Goal: Information Seeking & Learning: Learn about a topic

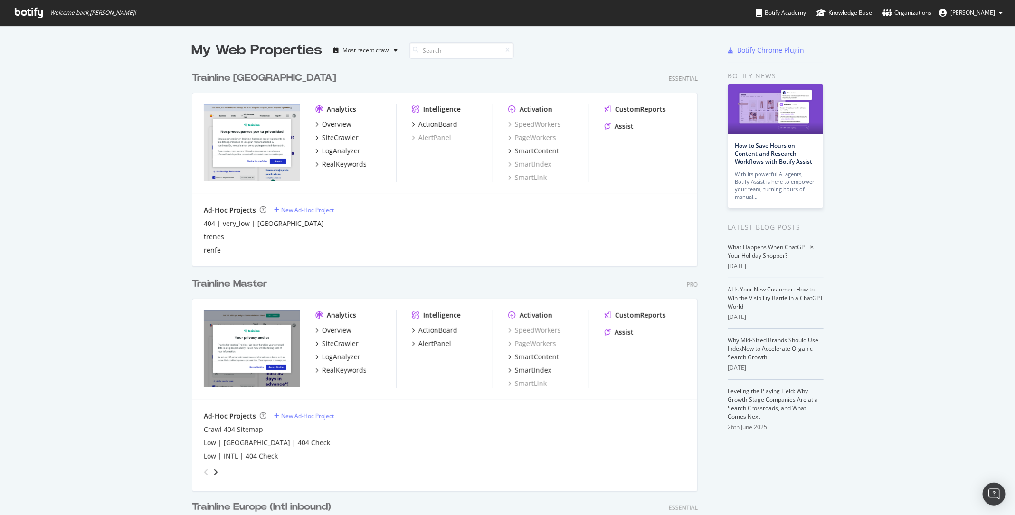
scroll to position [13, 0]
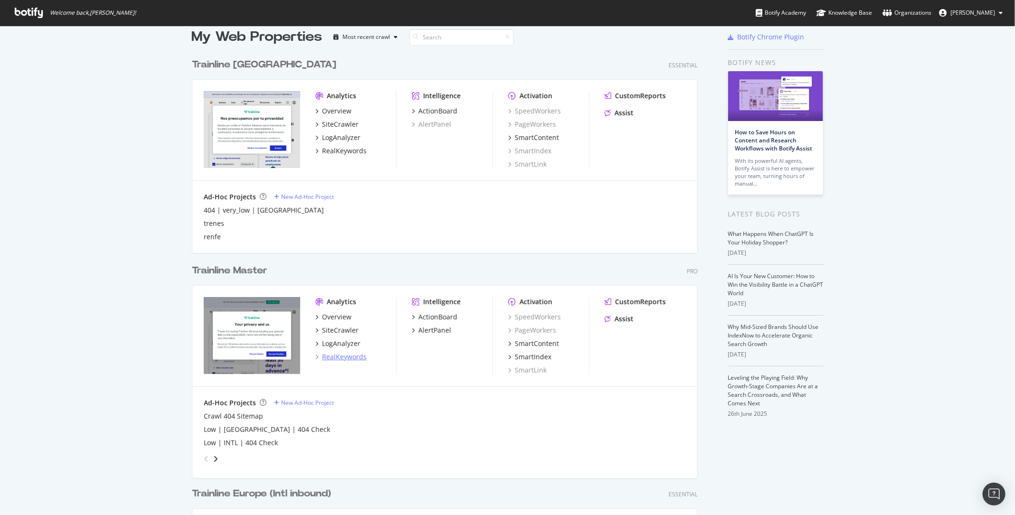
click at [342, 360] on div "RealKeywords" at bounding box center [344, 357] width 45 height 10
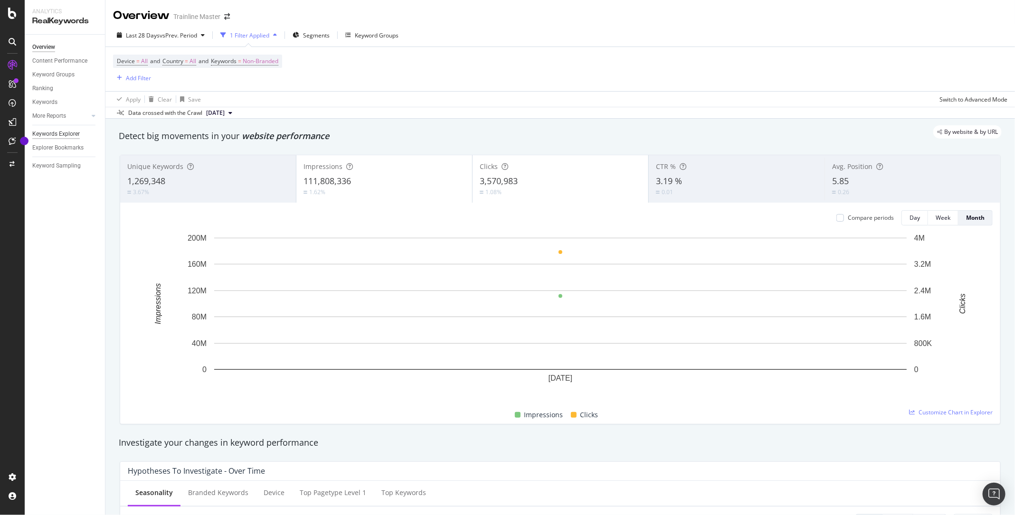
click at [41, 137] on div "Keywords Explorer" at bounding box center [56, 134] width 48 height 10
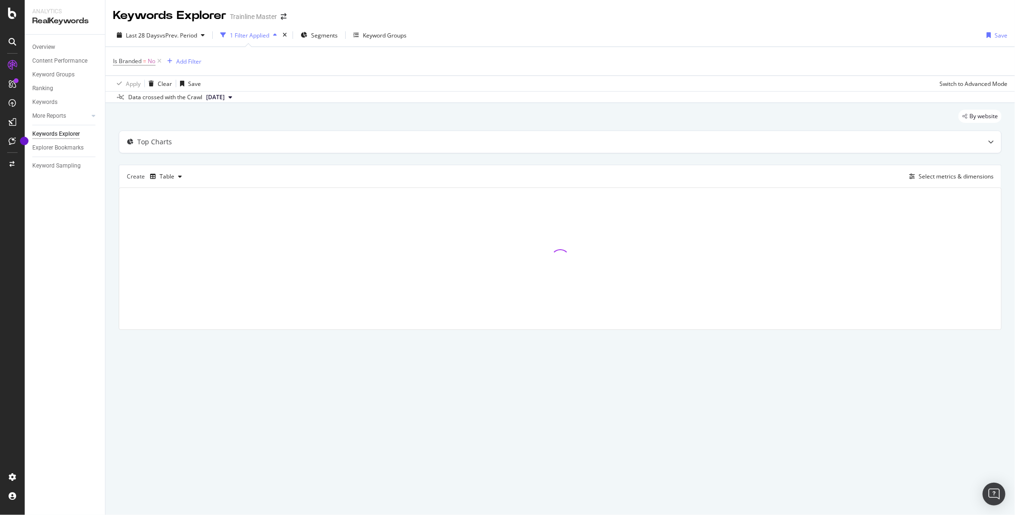
click at [54, 41] on div "Overview" at bounding box center [68, 47] width 73 height 14
click at [51, 44] on div "Overview" at bounding box center [43, 47] width 23 height 10
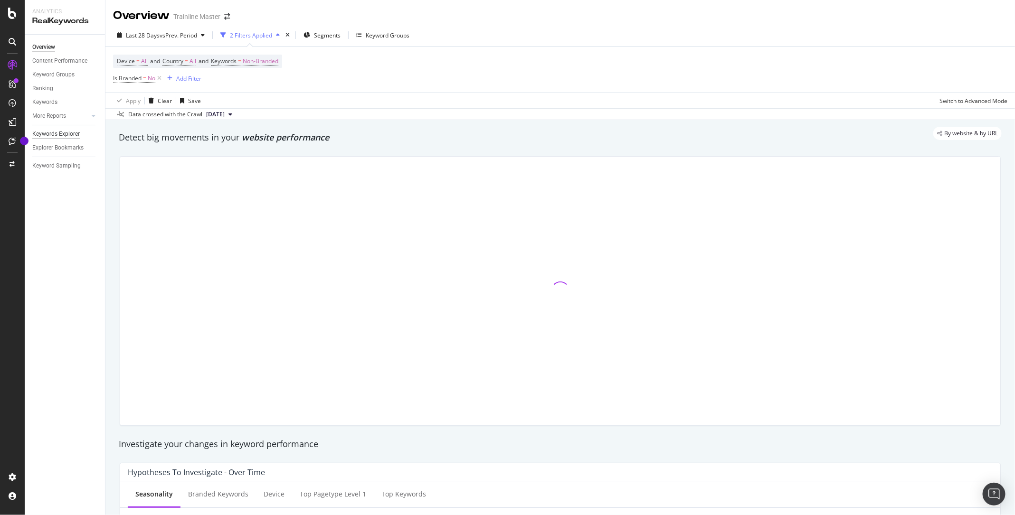
click at [57, 135] on div "Keywords Explorer" at bounding box center [56, 134] width 48 height 10
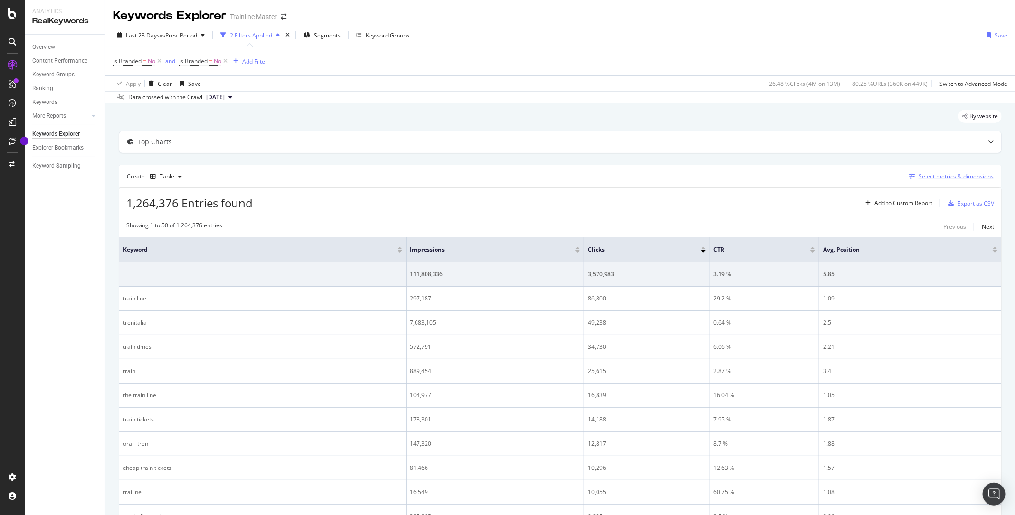
click at [949, 179] on div "Select metrics & dimensions" at bounding box center [956, 176] width 75 height 8
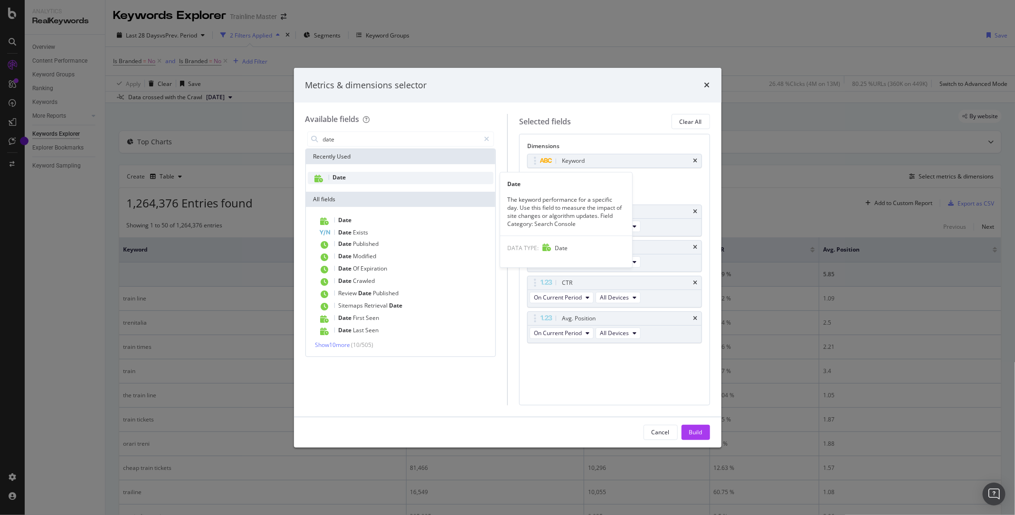
type input "date"
click at [351, 178] on div "Date" at bounding box center [401, 178] width 186 height 12
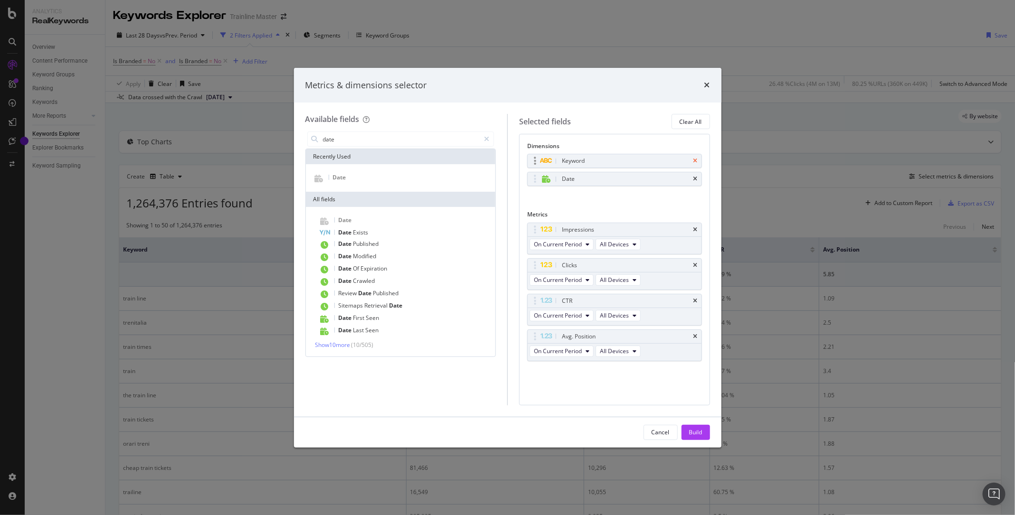
click at [696, 162] on icon "times" at bounding box center [696, 161] width 4 height 6
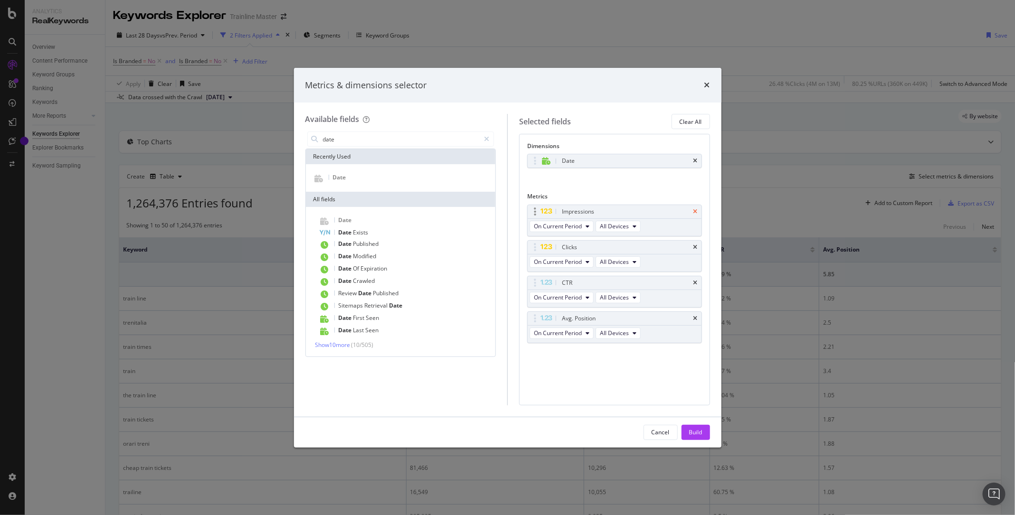
click at [696, 211] on icon "times" at bounding box center [696, 212] width 4 height 6
click at [695, 241] on div "CTR" at bounding box center [615, 247] width 174 height 13
click at [695, 246] on icon "times" at bounding box center [696, 248] width 4 height 6
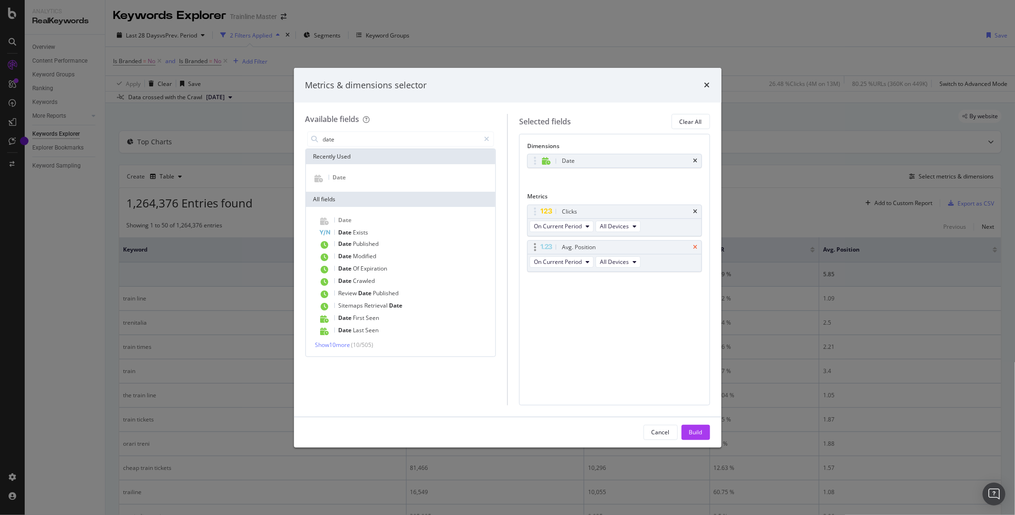
click at [695, 245] on icon "times" at bounding box center [696, 248] width 4 height 6
click at [696, 434] on div "Build" at bounding box center [695, 432] width 13 height 8
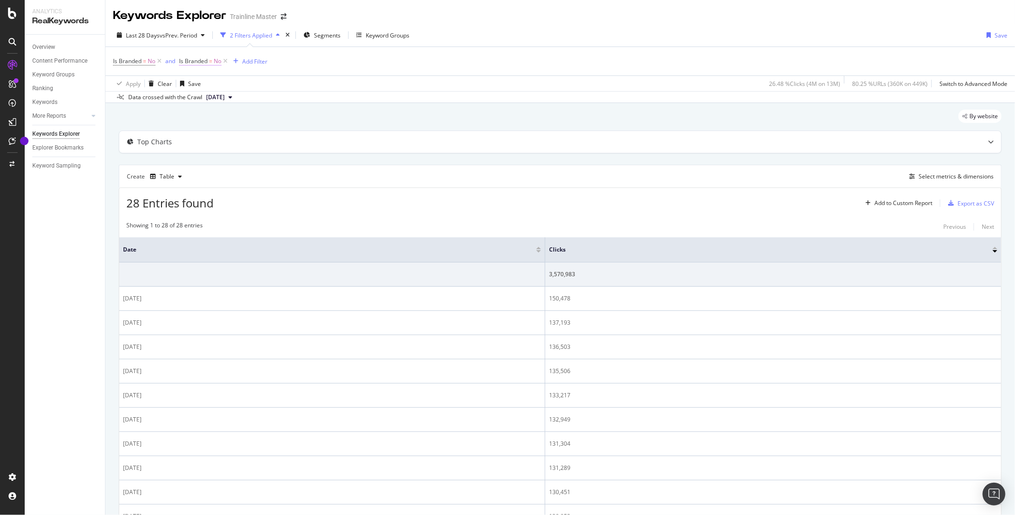
click at [195, 62] on span "Is Branded" at bounding box center [193, 61] width 29 height 8
click at [199, 77] on div "No" at bounding box center [240, 83] width 105 height 15
click at [197, 78] on div "No" at bounding box center [240, 83] width 105 height 15
click at [373, 89] on div "Apply Clear Save 26.48 % Clicks ( 4M on 13M ) 80.25 % URLs ( 360K on 449K ) Swi…" at bounding box center [560, 84] width 910 height 16
click at [222, 60] on icon at bounding box center [225, 62] width 8 height 10
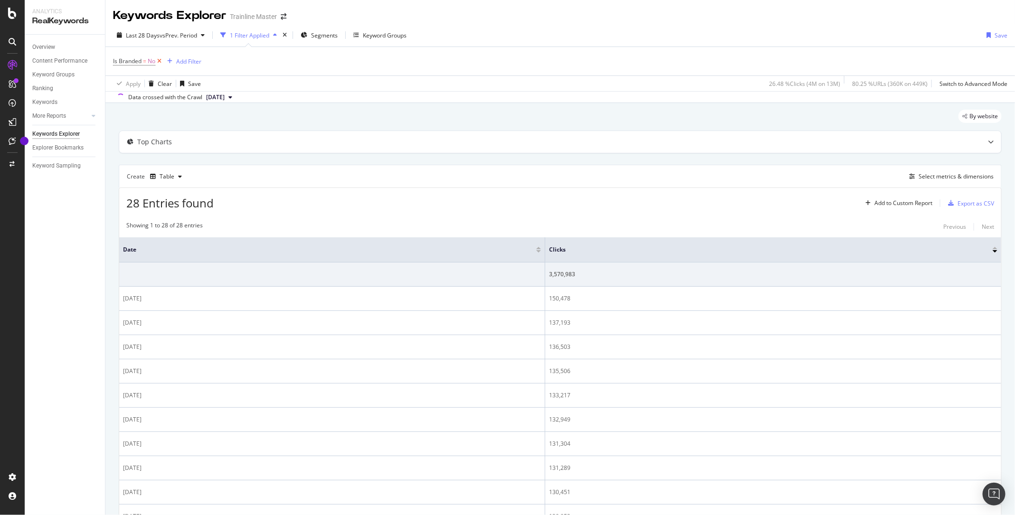
click at [159, 61] on icon at bounding box center [159, 62] width 8 height 10
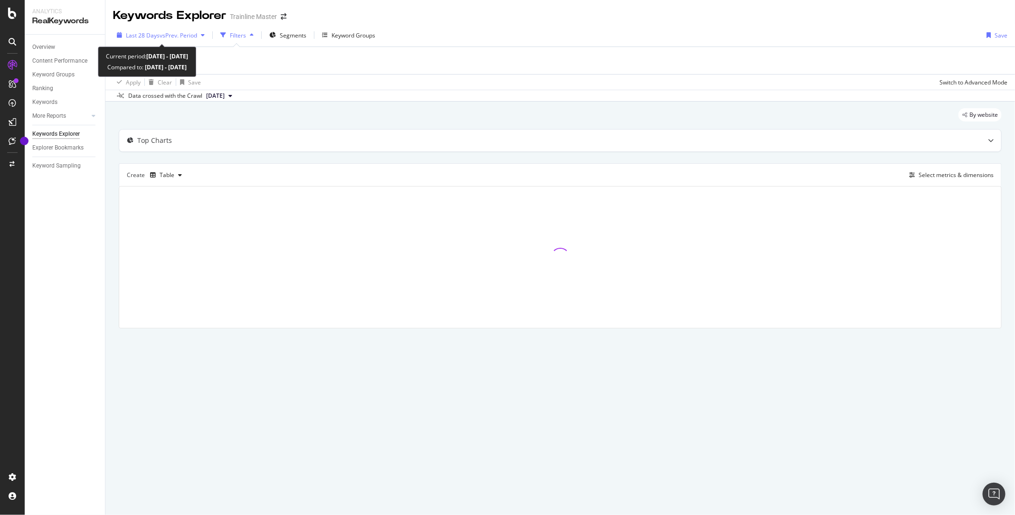
click at [187, 37] on span "vs Prev. Period" at bounding box center [179, 35] width 38 height 8
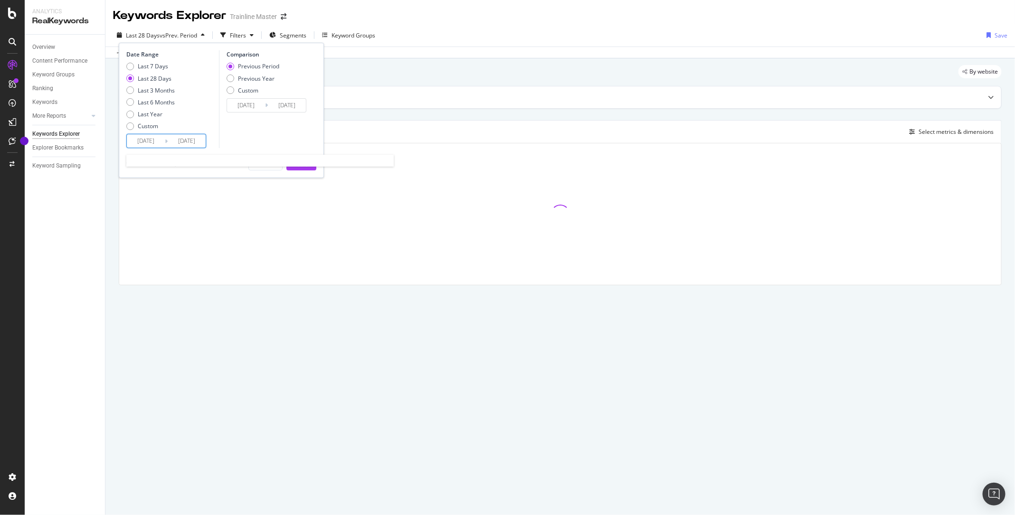
click at [145, 142] on input "[DATE]" at bounding box center [146, 140] width 38 height 13
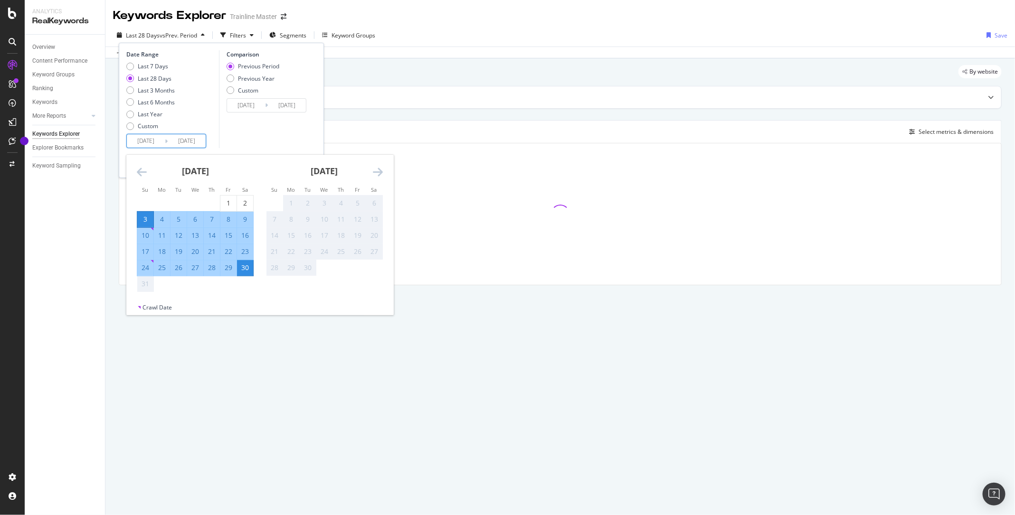
click at [143, 174] on icon "Move backward to switch to the previous month." at bounding box center [142, 171] width 10 height 11
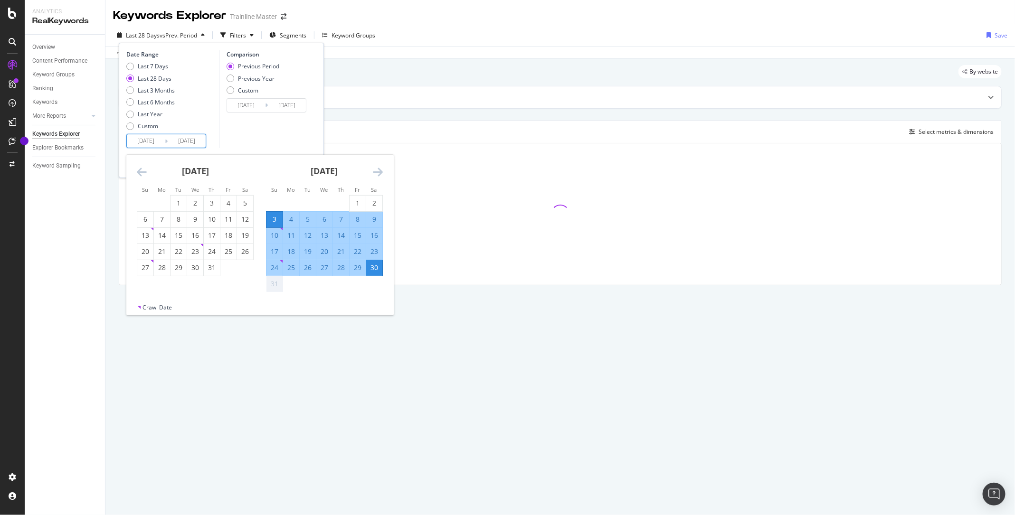
click at [143, 174] on icon "Move backward to switch to the previous month." at bounding box center [142, 171] width 10 height 11
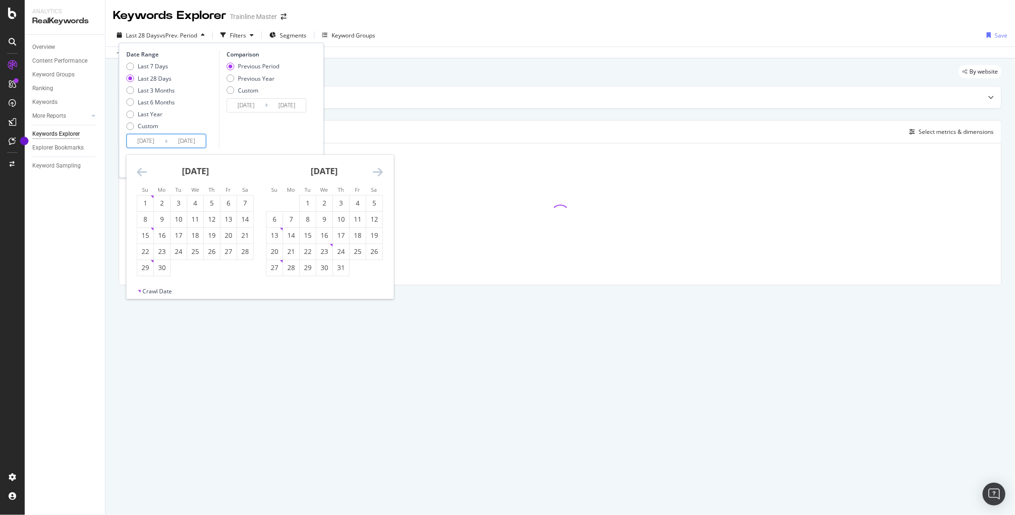
click at [143, 174] on icon "Move backward to switch to the previous month." at bounding box center [142, 171] width 10 height 11
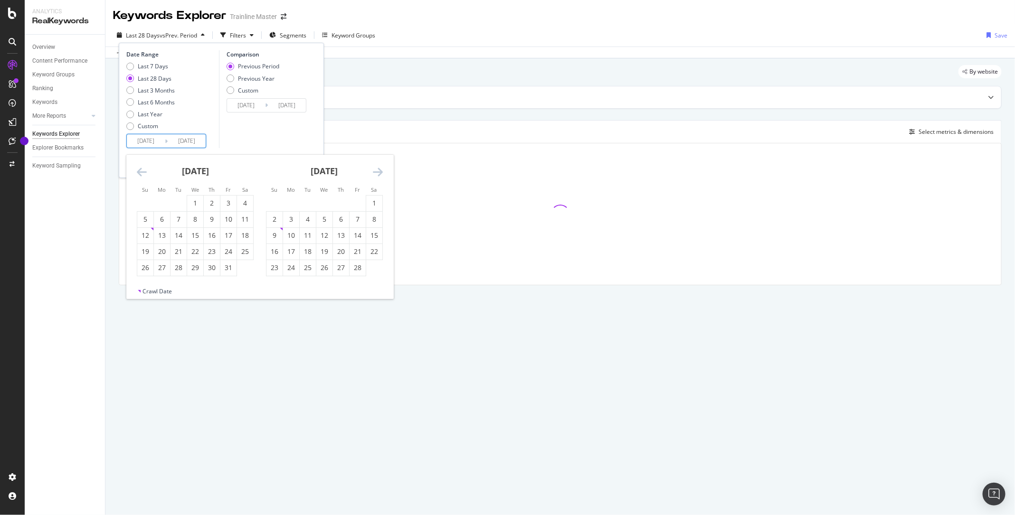
click at [143, 174] on icon "Move backward to switch to the previous month." at bounding box center [142, 171] width 10 height 11
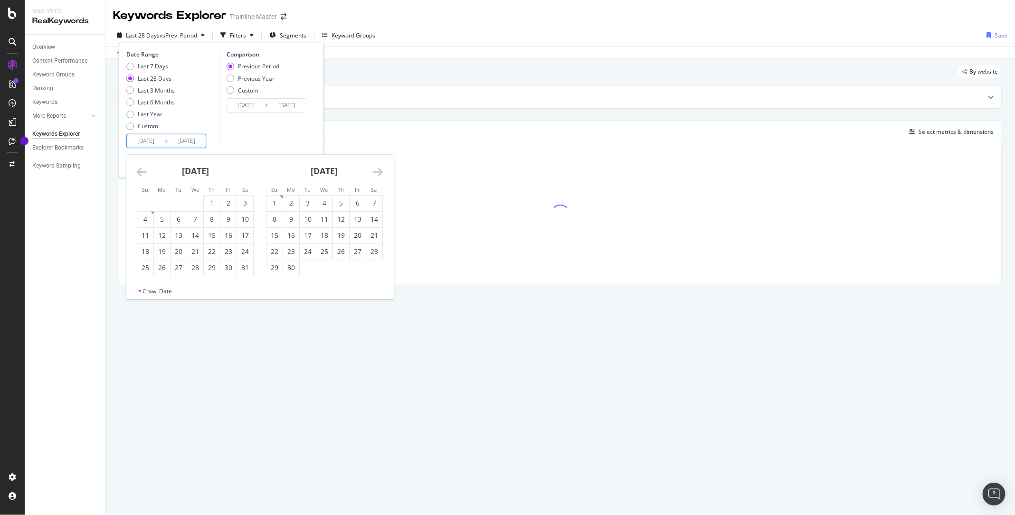
click at [143, 174] on icon "Move backward to switch to the previous month." at bounding box center [142, 171] width 10 height 11
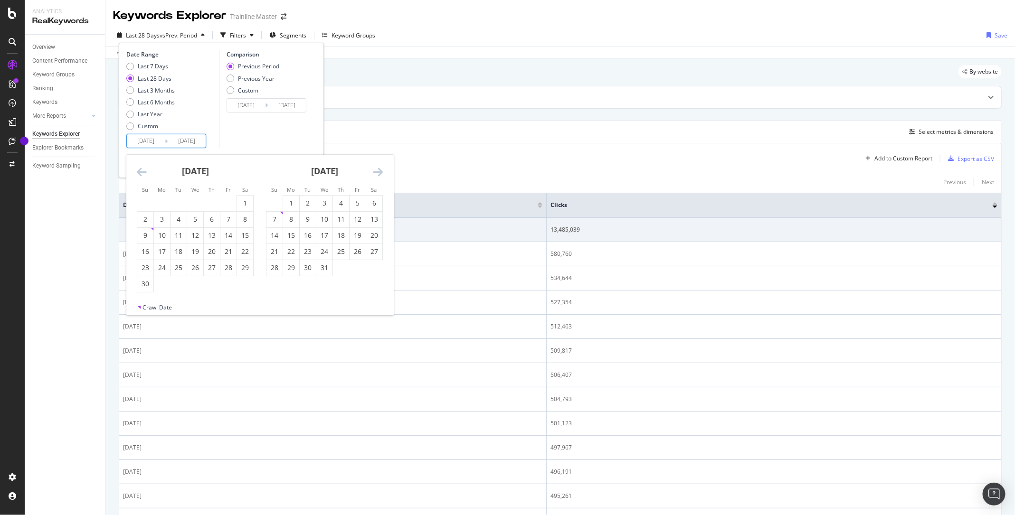
click at [143, 174] on icon "Move backward to switch to the previous month." at bounding box center [142, 171] width 10 height 11
click at [228, 206] on div "1" at bounding box center [228, 204] width 16 height 10
type input "[DATE]"
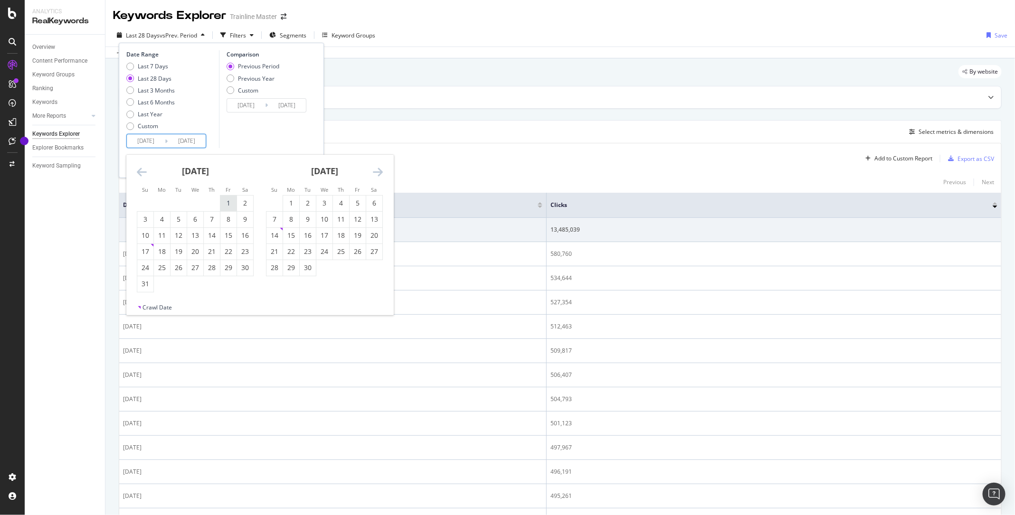
type input "[DATE]"
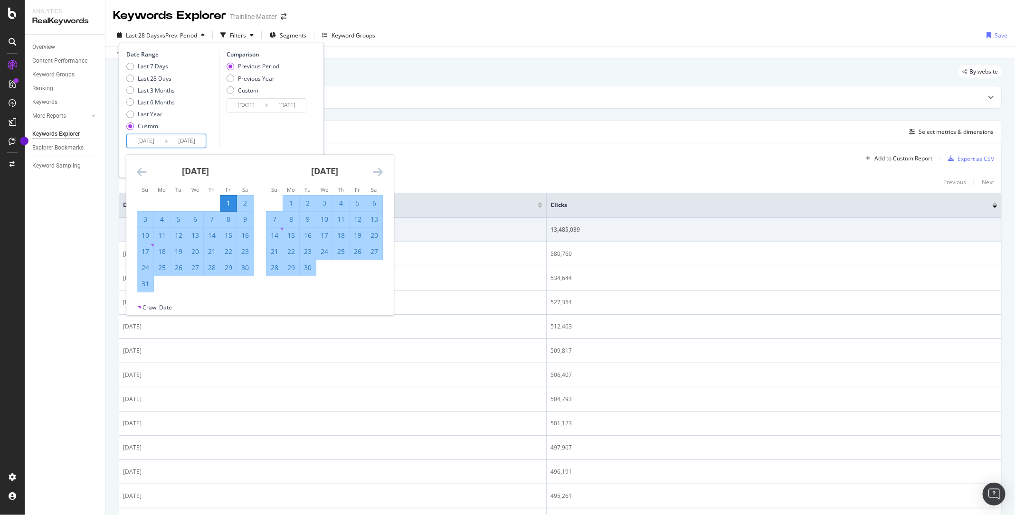
click at [284, 140] on div "Comparison Previous Period Previous Year Custom [DATE] Navigate forward to inte…" at bounding box center [264, 99] width 90 height 98
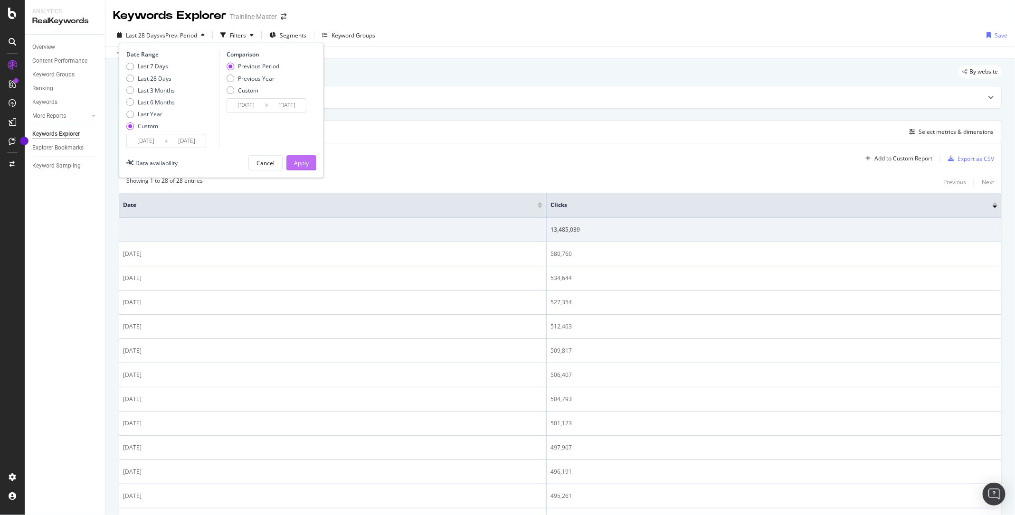
click at [295, 162] on div "Apply" at bounding box center [301, 163] width 15 height 8
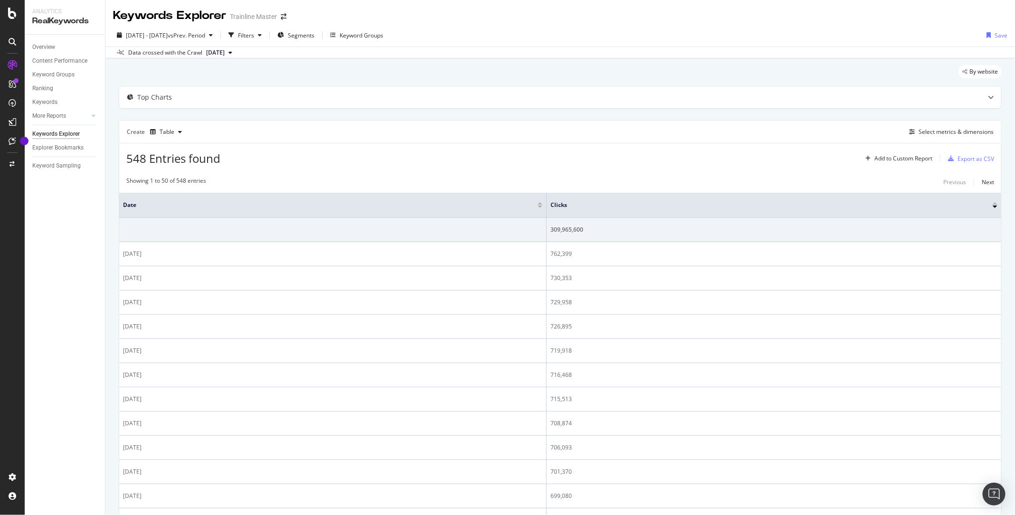
click at [540, 206] on div at bounding box center [540, 207] width 5 height 2
click at [254, 33] on div "Filters" at bounding box center [246, 35] width 16 height 8
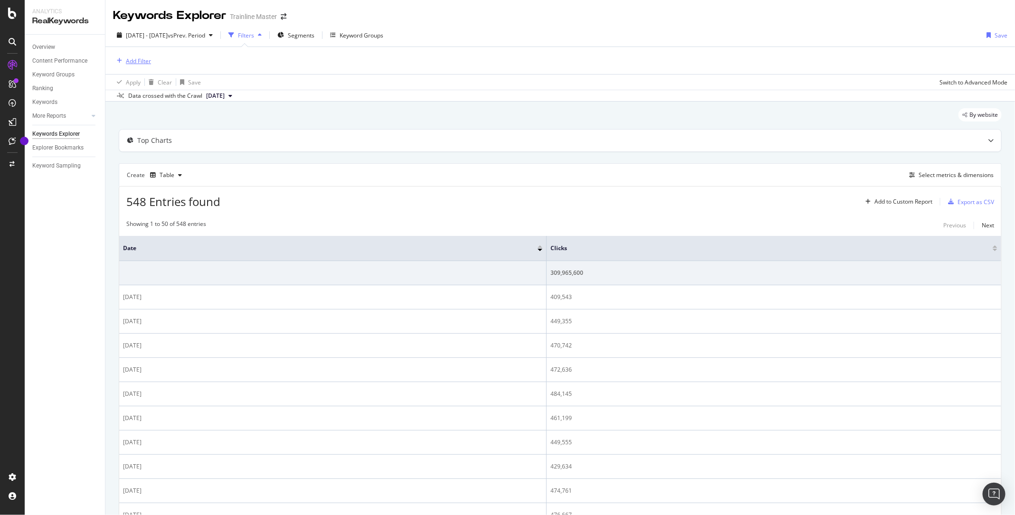
click at [128, 56] on div "Add Filter" at bounding box center [132, 61] width 38 height 10
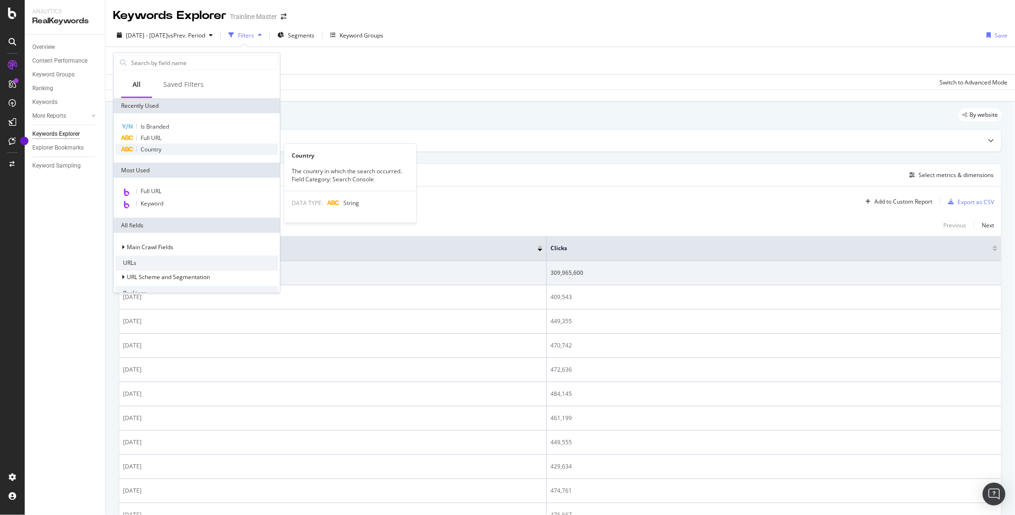
click at [152, 149] on span "Country" at bounding box center [151, 149] width 21 height 8
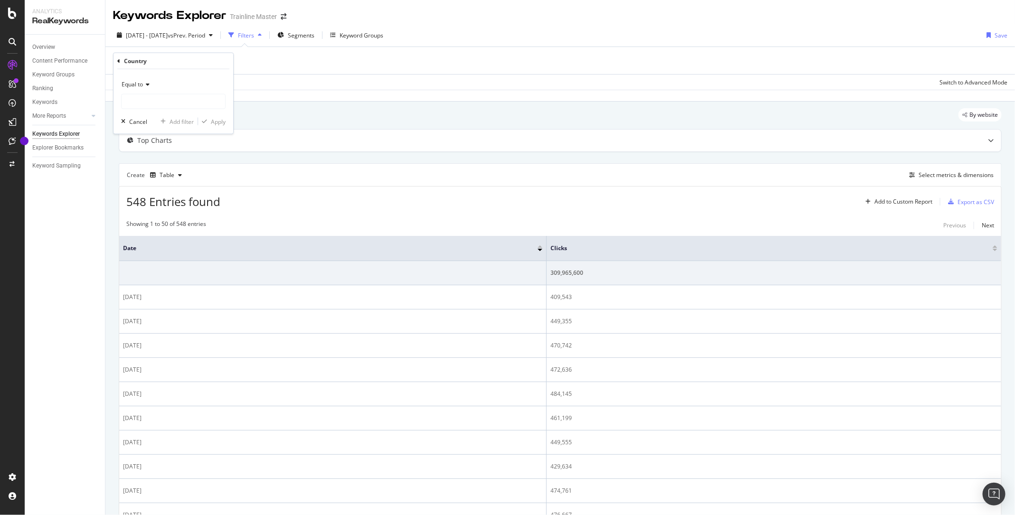
click at [147, 89] on div "Equal to" at bounding box center [173, 84] width 105 height 15
click at [195, 80] on div "Equal to" at bounding box center [173, 84] width 105 height 15
click at [165, 106] on input "text" at bounding box center [174, 101] width 104 height 15
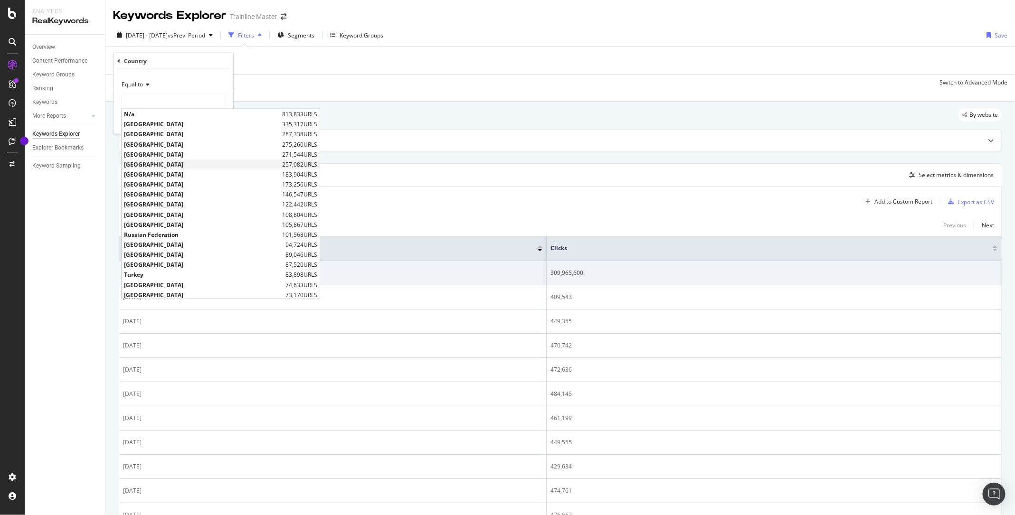
click at [160, 164] on span "[GEOGRAPHIC_DATA]" at bounding box center [202, 164] width 156 height 8
type input "[GEOGRAPHIC_DATA]"
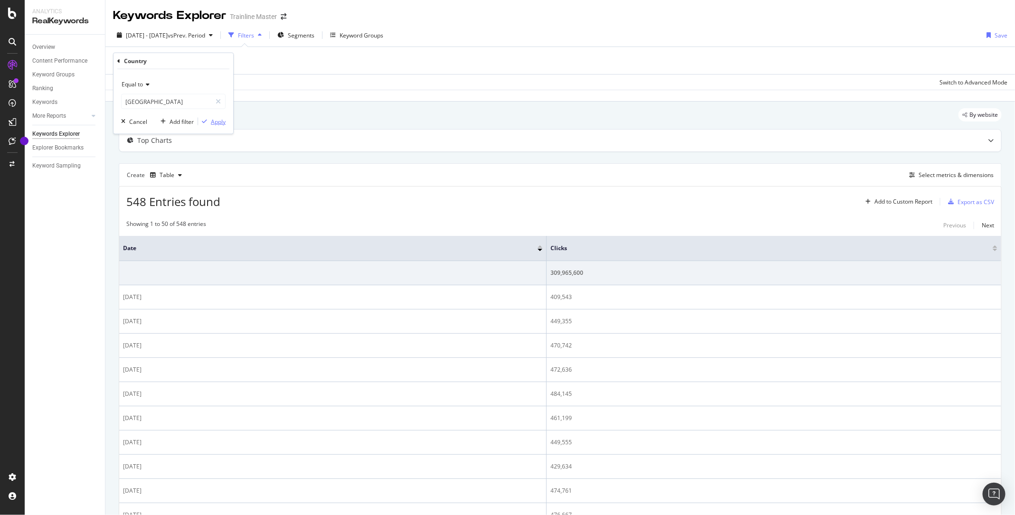
click at [214, 123] on div "Apply" at bounding box center [218, 121] width 15 height 8
click at [974, 200] on div "Export as CSV" at bounding box center [976, 204] width 37 height 8
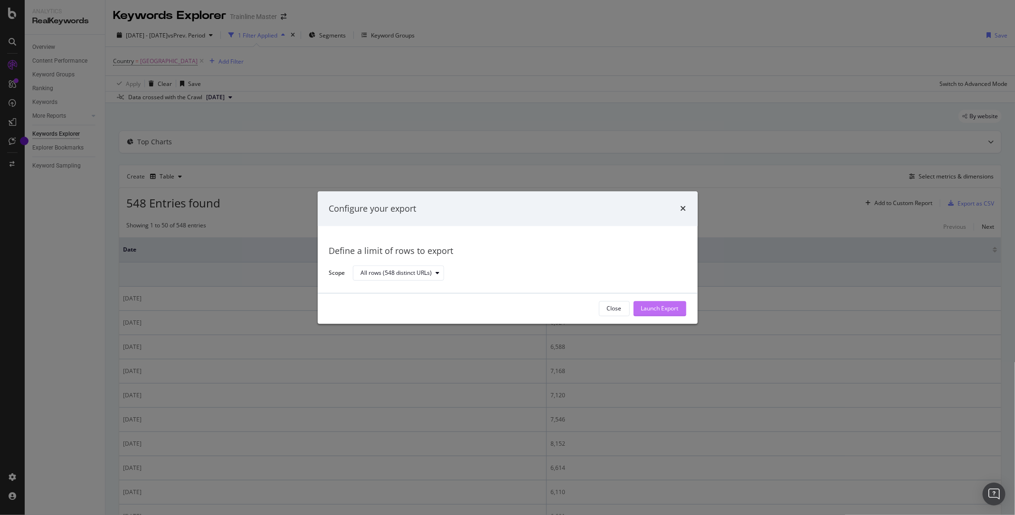
click at [655, 312] on div "Launch Export" at bounding box center [660, 309] width 38 height 8
